Goal: Check status: Check status

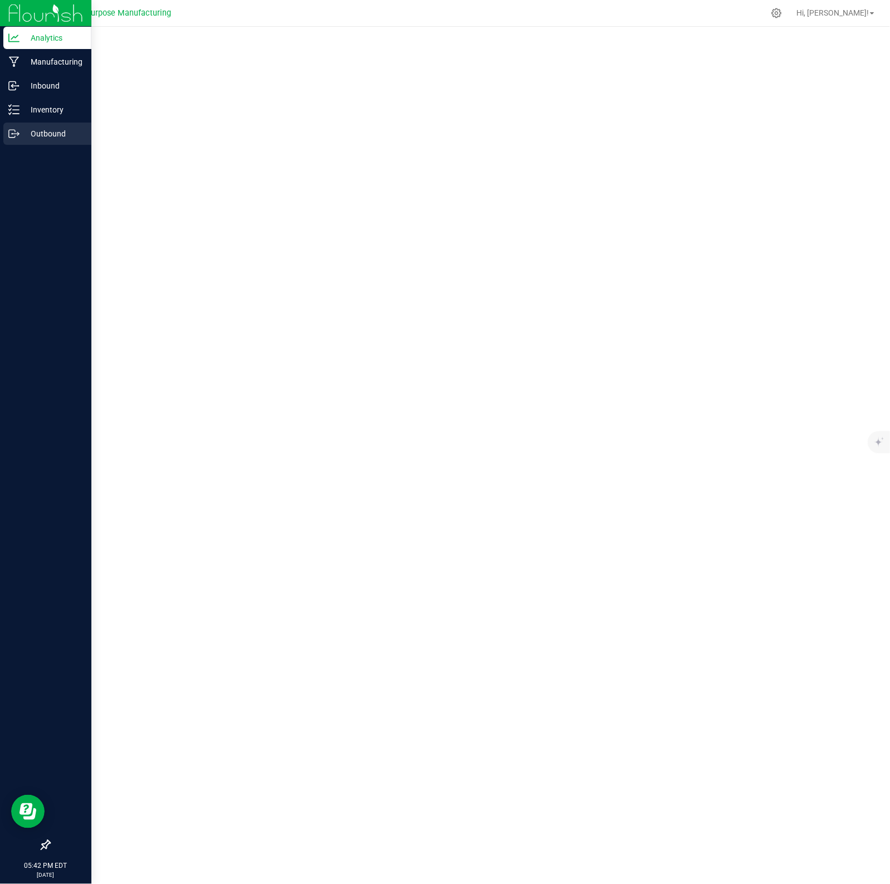
click at [48, 131] on p "Outbound" at bounding box center [52, 133] width 67 height 13
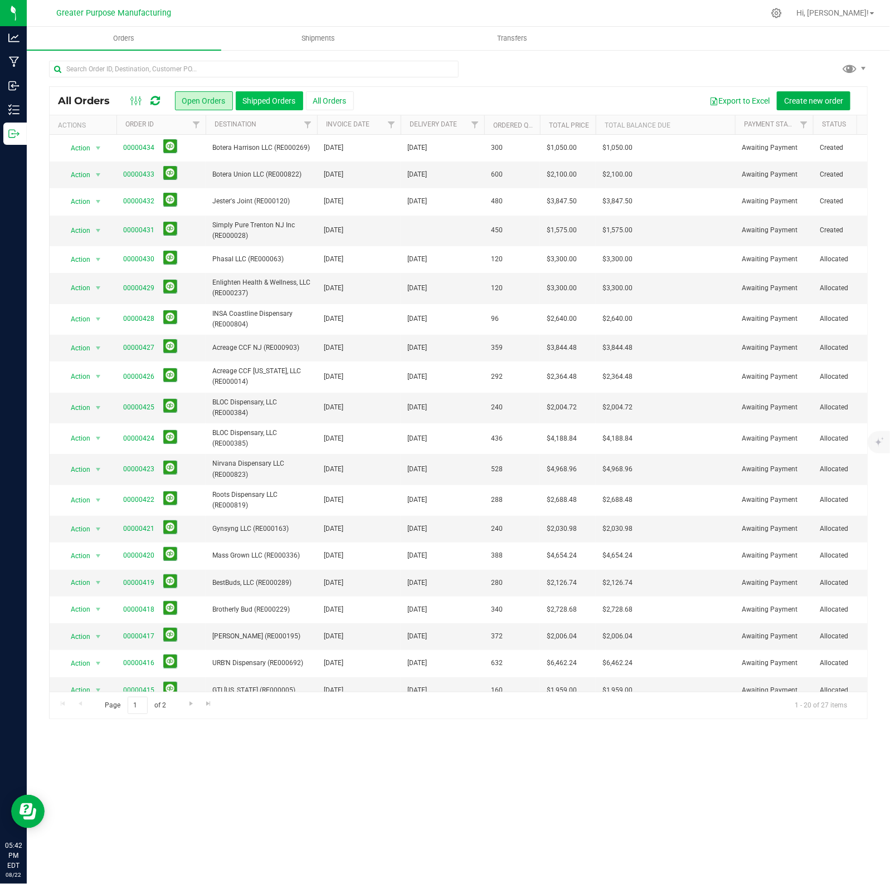
click at [276, 94] on button "Shipped Orders" at bounding box center [269, 100] width 67 height 19
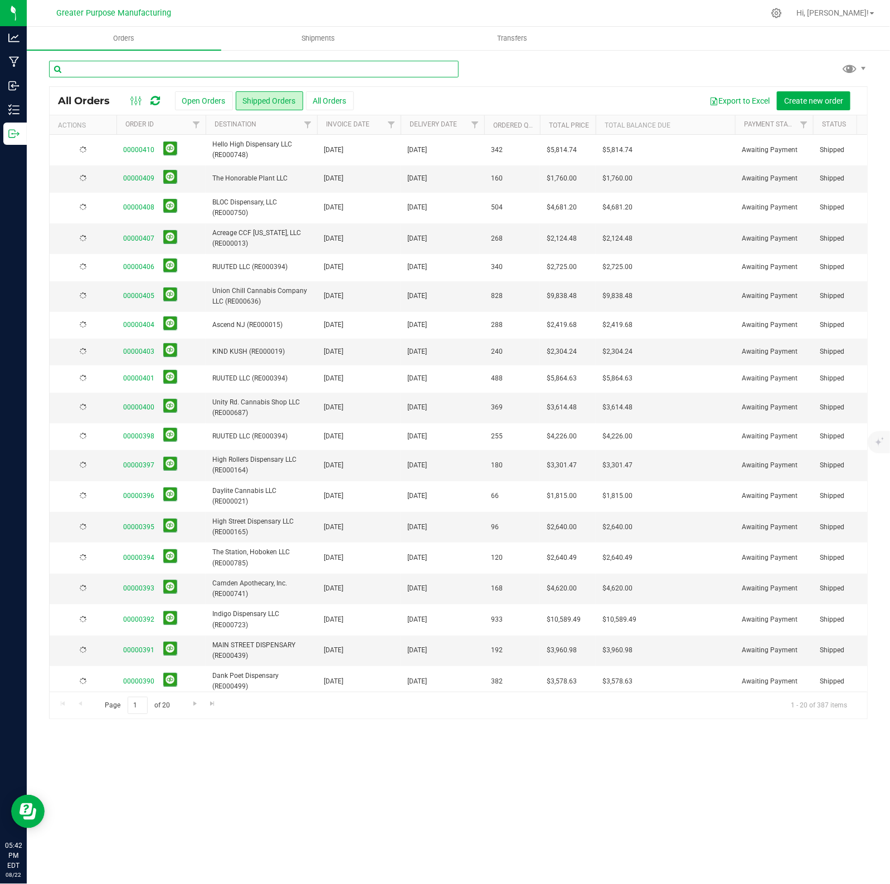
click at [248, 61] on input "text" at bounding box center [253, 69] width 409 height 17
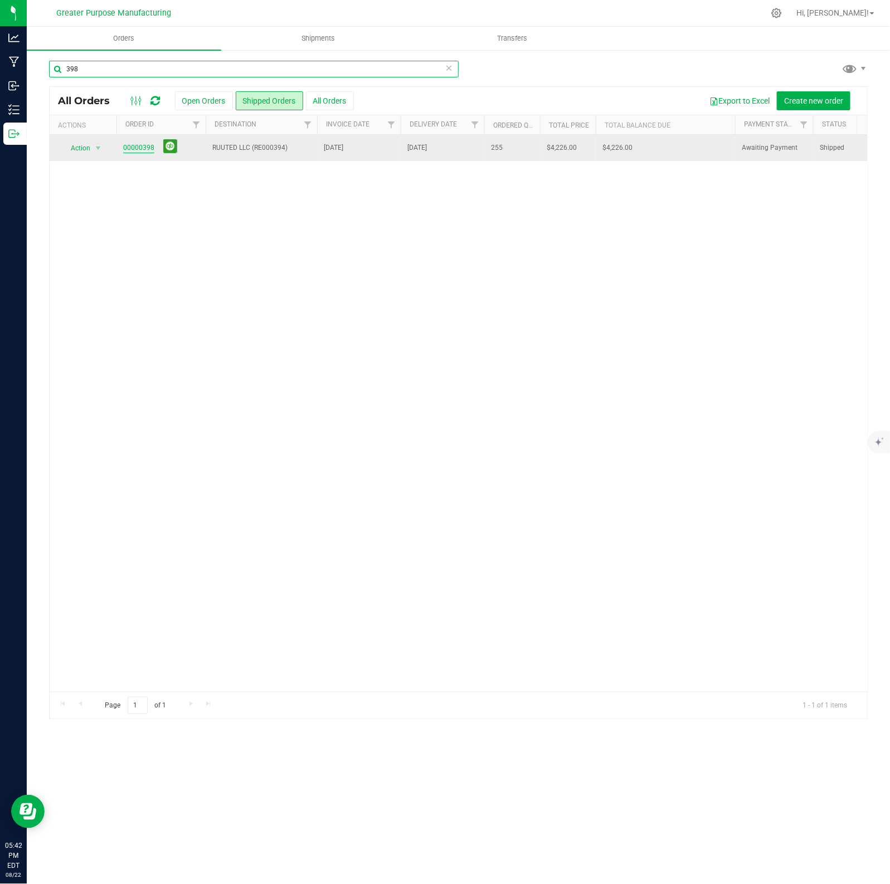
type input "398"
click at [138, 148] on link "00000398" at bounding box center [138, 148] width 31 height 11
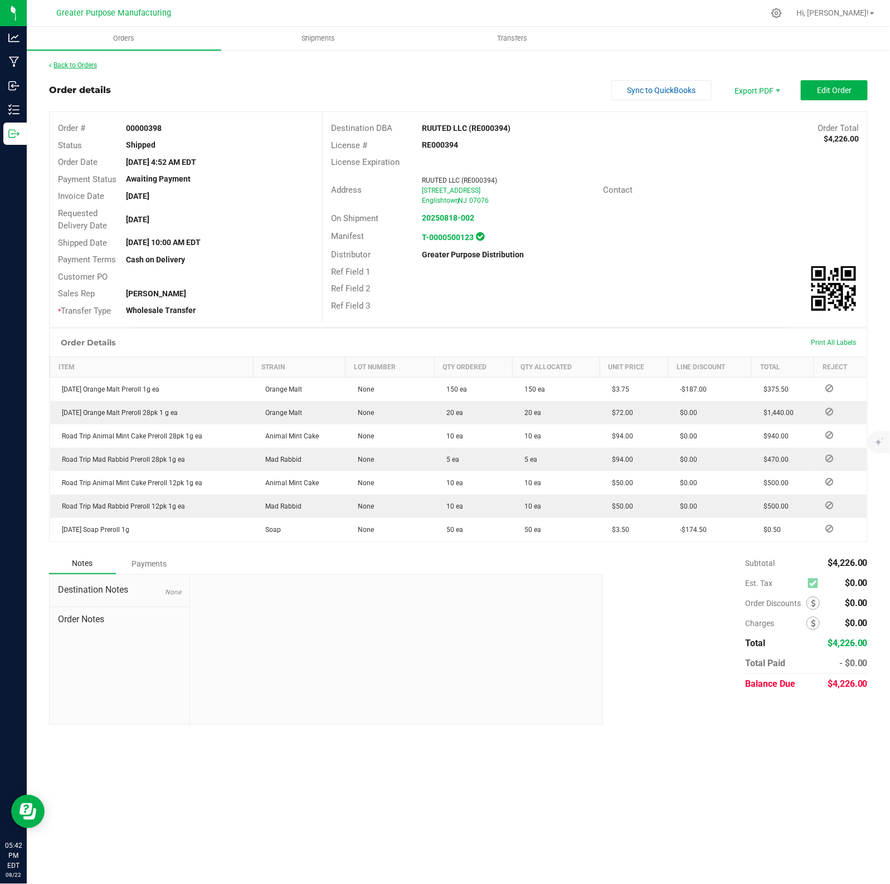
click at [84, 67] on link "Back to Orders" at bounding box center [73, 65] width 48 height 8
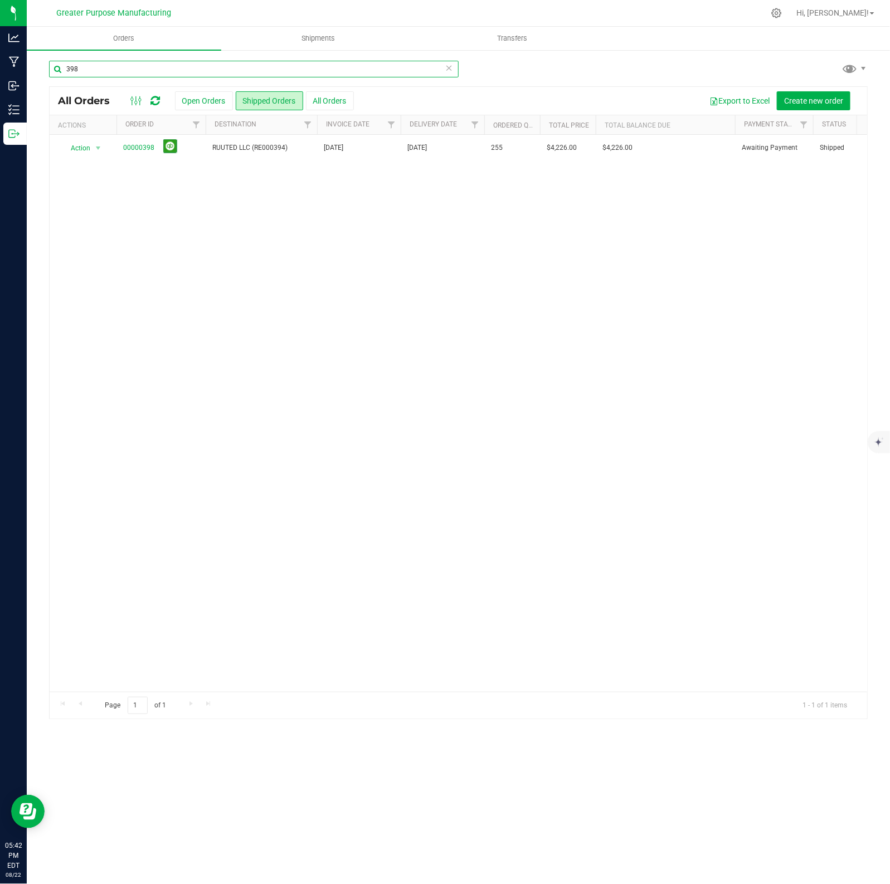
click at [168, 67] on input "398" at bounding box center [253, 69] width 409 height 17
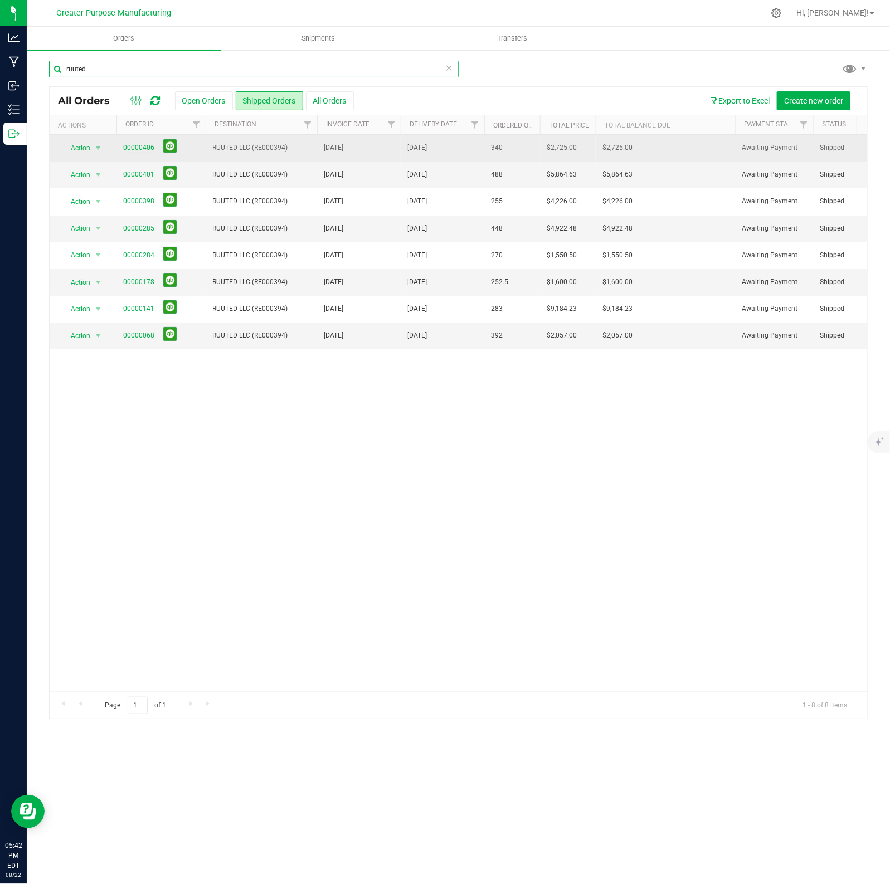
type input "ruuted"
click at [140, 148] on link "00000406" at bounding box center [138, 148] width 31 height 11
